Goal: Find specific page/section: Find specific page/section

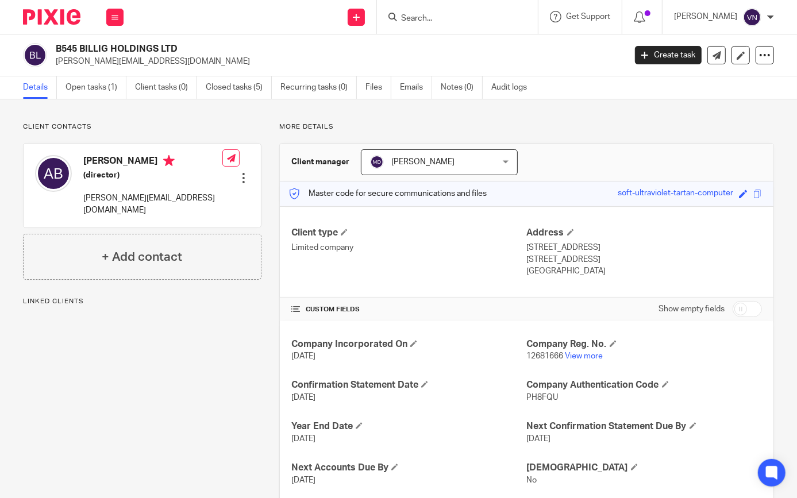
click at [449, 17] on input "Search" at bounding box center [451, 19] width 103 height 10
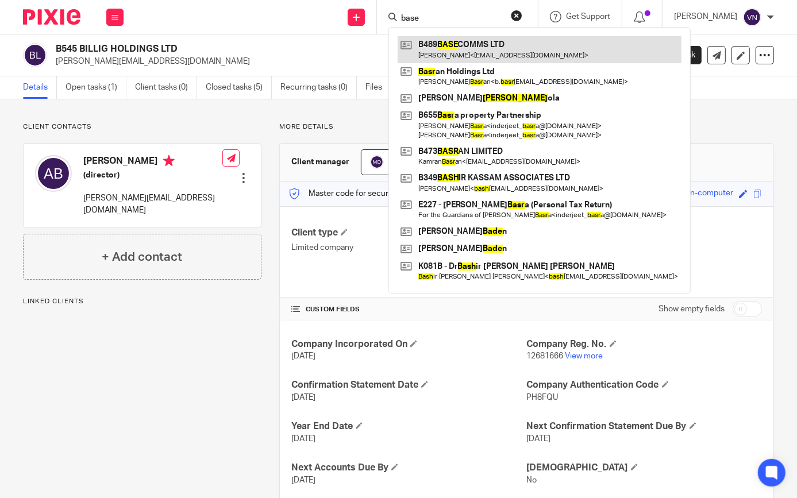
type input "base"
click at [473, 56] on link at bounding box center [540, 49] width 284 height 26
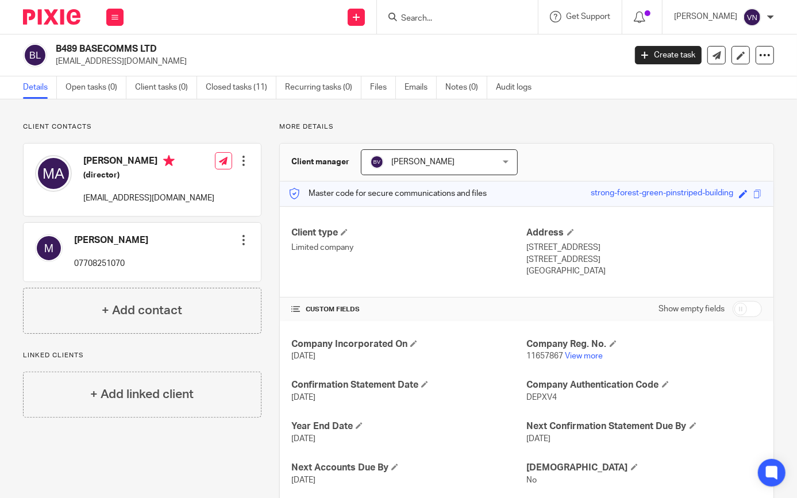
scroll to position [69, 0]
